Goal: Task Accomplishment & Management: Complete application form

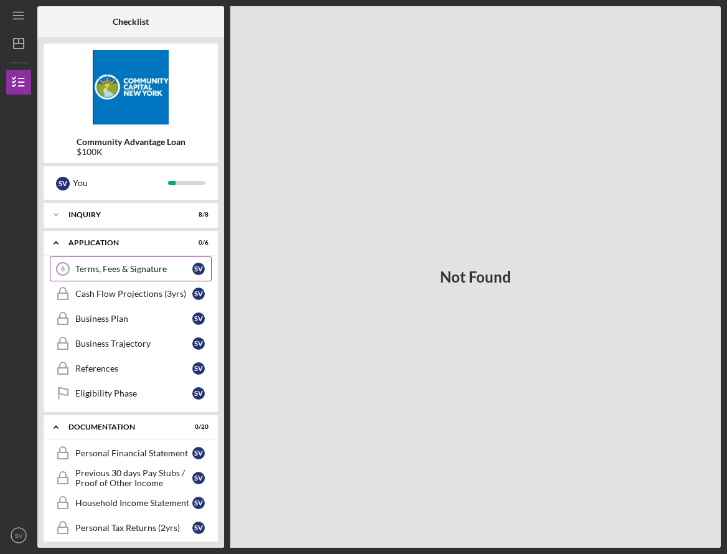
click at [160, 263] on link "Terms, Fees & Signature 8 Terms, Fees & Signature S V" at bounding box center [131, 268] width 162 height 25
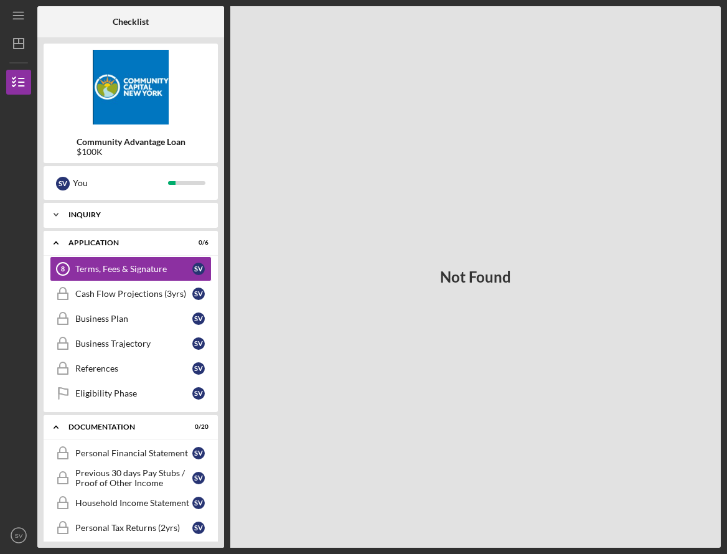
click at [56, 215] on polyline at bounding box center [56, 214] width 4 height 2
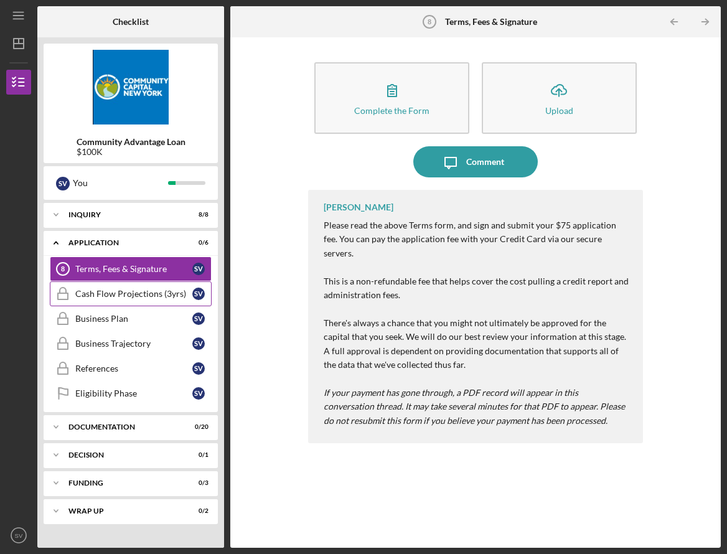
click at [122, 298] on div "Cash Flow Projections (3yrs)" at bounding box center [133, 294] width 117 height 10
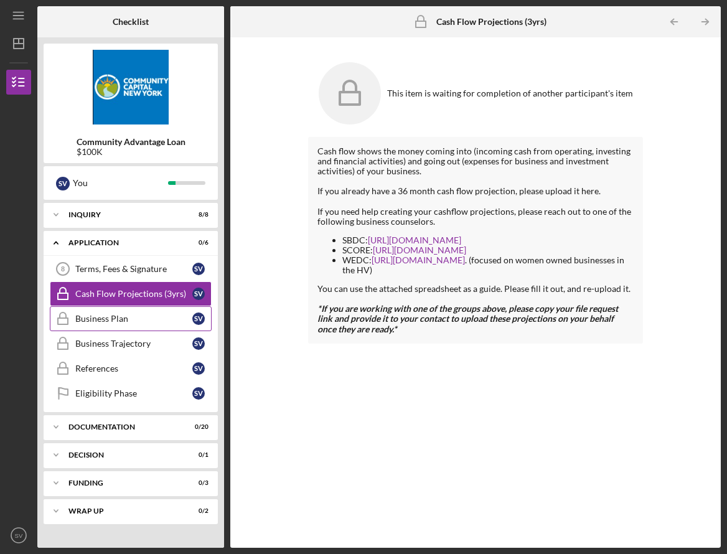
click at [105, 324] on link "Business Plan Business Plan S V" at bounding box center [131, 318] width 162 height 25
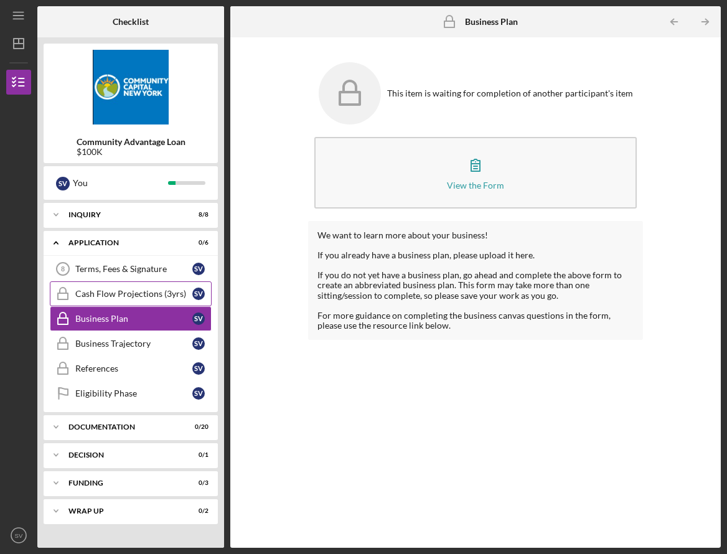
click at [113, 296] on div "Cash Flow Projections (3yrs)" at bounding box center [133, 294] width 117 height 10
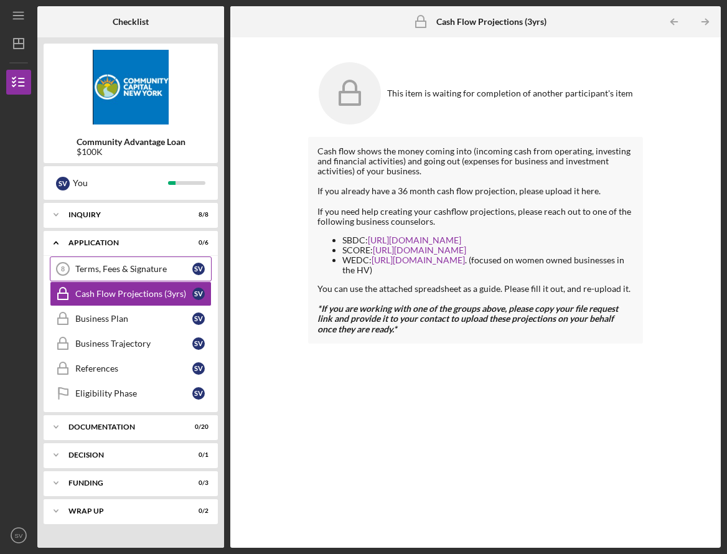
click at [114, 271] on div "Terms, Fees & Signature" at bounding box center [133, 269] width 117 height 10
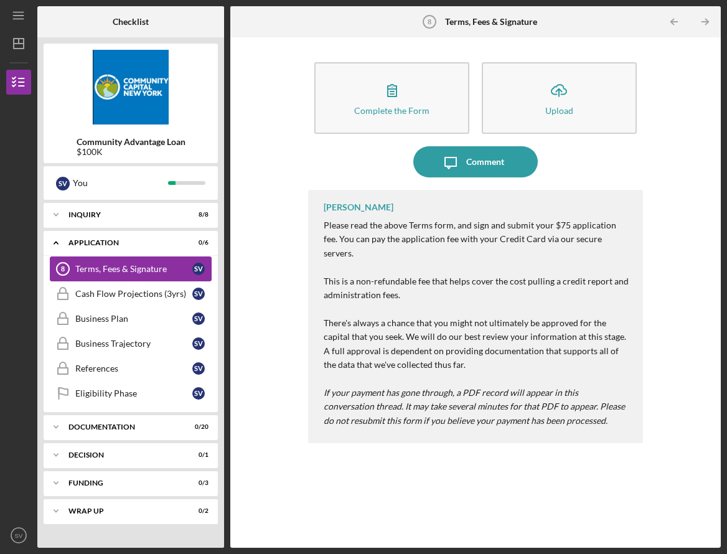
click at [141, 265] on div "Terms, Fees & Signature" at bounding box center [133, 269] width 117 height 10
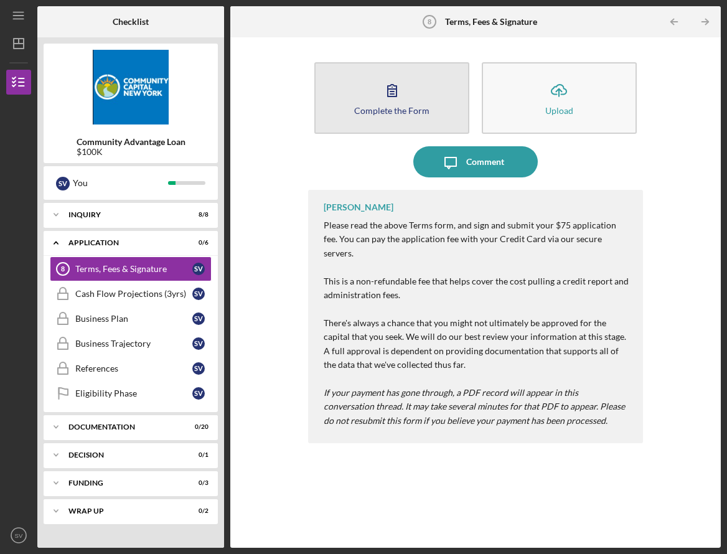
click at [361, 107] on div "Complete the Form" at bounding box center [391, 110] width 75 height 9
